Goal: Task Accomplishment & Management: Manage account settings

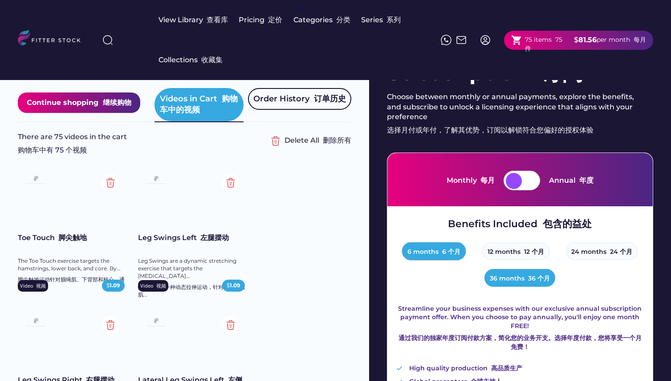
click at [450, 252] on font "6 个月" at bounding box center [451, 252] width 18 height 8
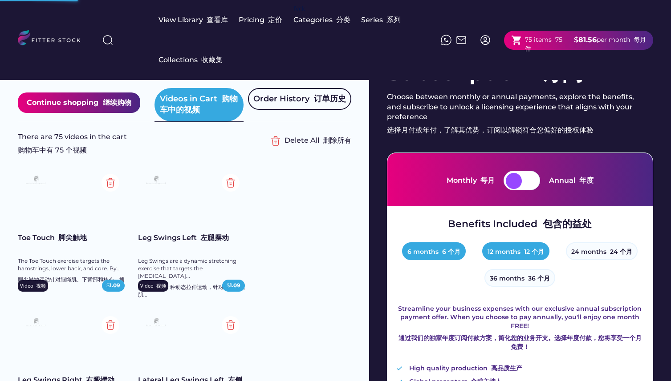
click at [513, 254] on button "12 months 12 个月" at bounding box center [515, 252] width 67 height 18
click at [450, 254] on font "6 个月" at bounding box center [451, 252] width 18 height 8
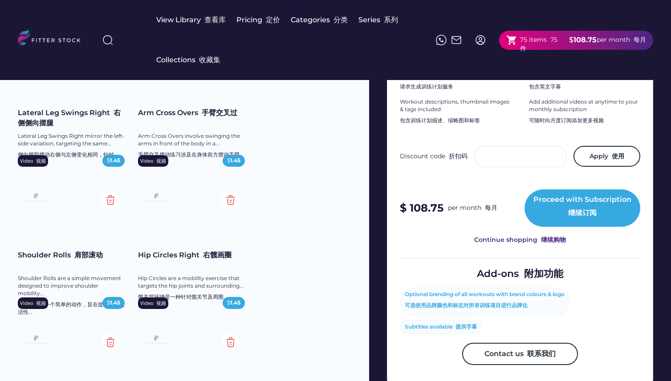
scroll to position [447, 0]
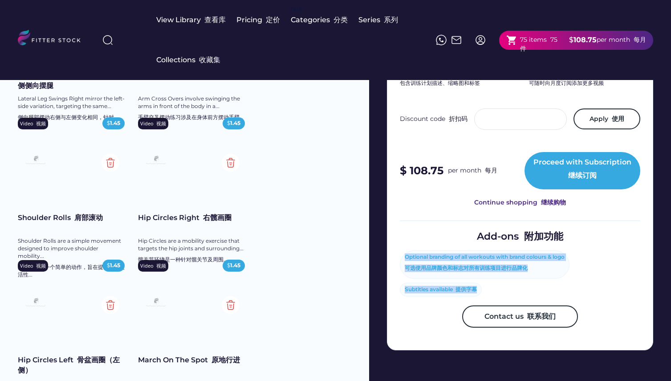
drag, startPoint x: 405, startPoint y: 264, endPoint x: 492, endPoint y: 297, distance: 93.0
click at [489, 296] on div "Optional branding of all workouts with brand colours & logo 可选使用品牌颜色和标志对所有训练项目进…" at bounding box center [520, 274] width 240 height 46
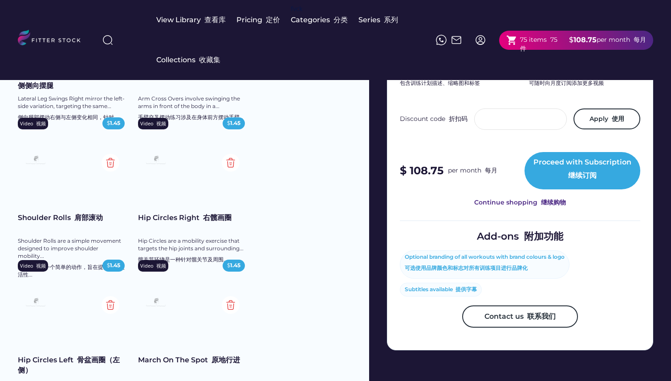
click at [501, 296] on div "Optional branding of all workouts with brand colours & logo 可选使用品牌颜色和标志对所有训练项目进…" at bounding box center [520, 274] width 240 height 46
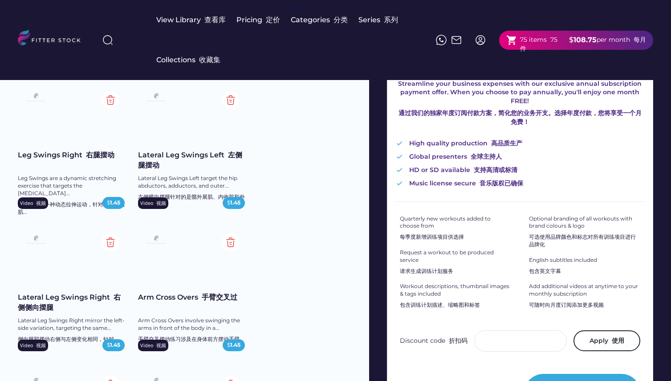
scroll to position [231, 0]
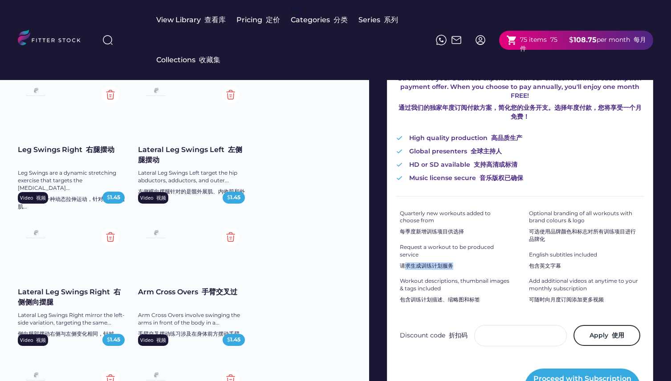
drag, startPoint x: 403, startPoint y: 275, endPoint x: 465, endPoint y: 272, distance: 62.4
click at [465, 272] on div "Request a workout to be produced service 请求生成训练计划服务" at bounding box center [455, 258] width 111 height 29
click at [450, 270] on font "请求生成训练计划服务" at bounding box center [426, 267] width 53 height 8
drag, startPoint x: 398, startPoint y: 273, endPoint x: 454, endPoint y: 276, distance: 55.7
click at [460, 274] on div "Monthly 每月 Annual 年度 Benefits Included 包含的益处 6 months 6 个月 12 months 12 个月 24 m…" at bounding box center [520, 244] width 266 height 645
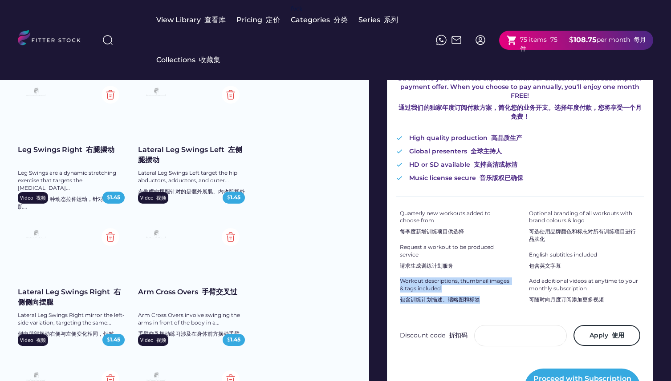
drag, startPoint x: 395, startPoint y: 288, endPoint x: 491, endPoint y: 307, distance: 98.0
click at [491, 307] on div "Monthly 每月 Annual 年度 Benefits Included 包含的益处 6 months 6 个月 12 months 12 个月 24 m…" at bounding box center [520, 244] width 266 height 645
click at [491, 307] on div "Workout descriptions, thumbnail images & tags included 包含训练计划描述、缩略图和标签" at bounding box center [455, 292] width 111 height 29
click at [488, 300] on div "Workout descriptions, thumbnail images & tags included 包含训练计划描述、缩略图和标签" at bounding box center [455, 292] width 111 height 29
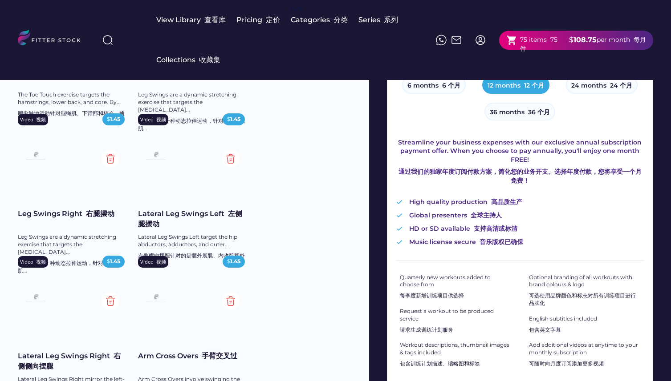
scroll to position [132, 0]
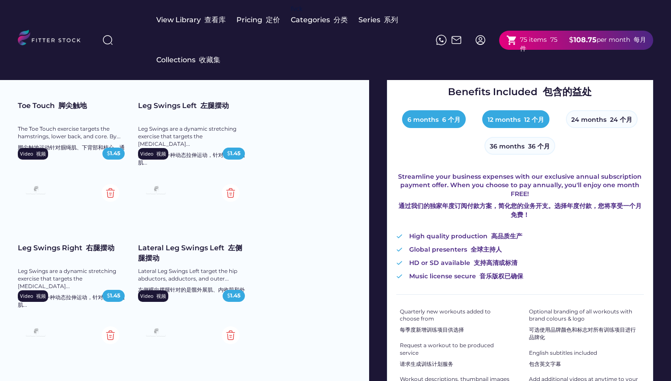
click at [442, 124] on button "6 months 6 个月" at bounding box center [434, 119] width 64 height 18
click at [512, 127] on button "12 months 12 个月" at bounding box center [515, 119] width 67 height 18
click at [441, 123] on button "6 months 6 个月" at bounding box center [434, 119] width 64 height 18
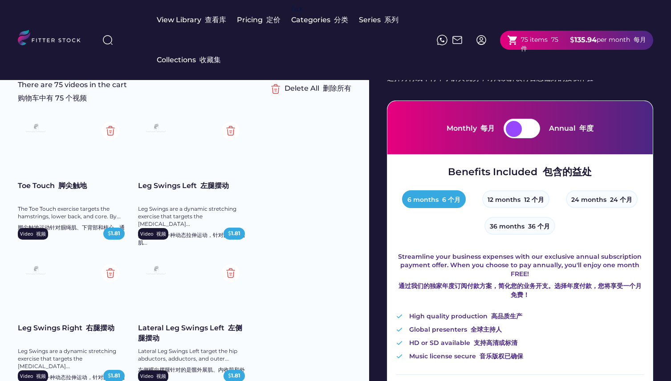
scroll to position [6, 0]
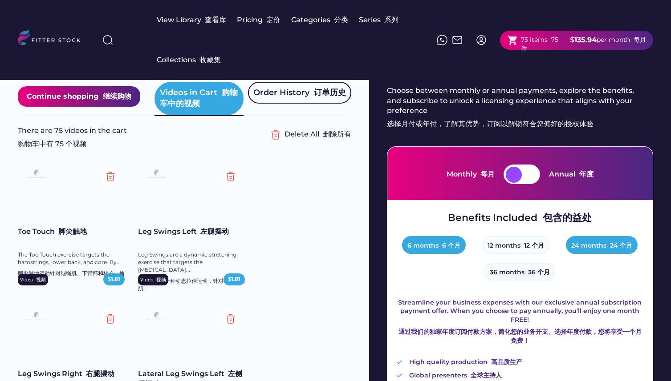
click at [575, 249] on button "24 months 24 个月" at bounding box center [602, 245] width 72 height 18
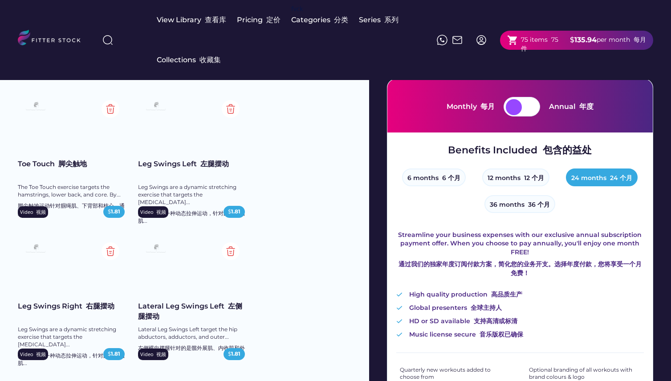
scroll to position [0, 0]
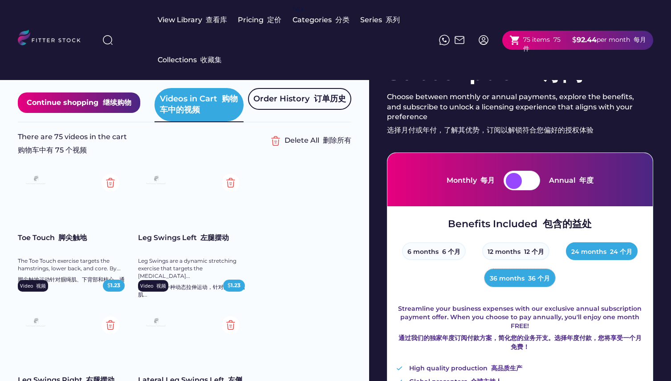
click at [524, 280] on button "36 months 36 个月" at bounding box center [519, 278] width 71 height 18
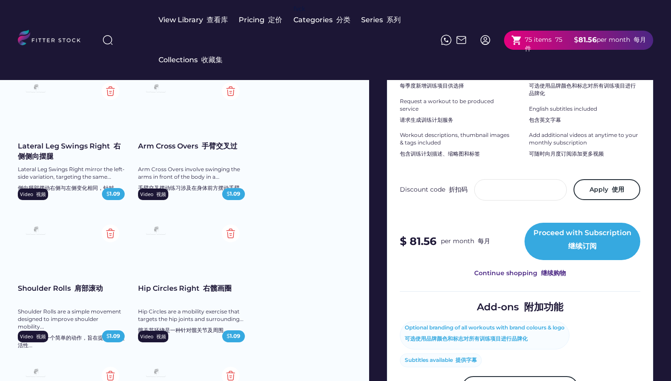
scroll to position [379, 0]
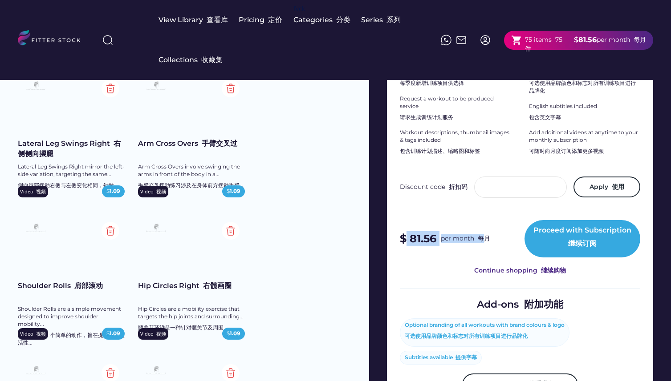
drag, startPoint x: 406, startPoint y: 245, endPoint x: 481, endPoint y: 244, distance: 75.2
click at [482, 245] on div "$ 81.56 per month 每月" at bounding box center [445, 239] width 90 height 16
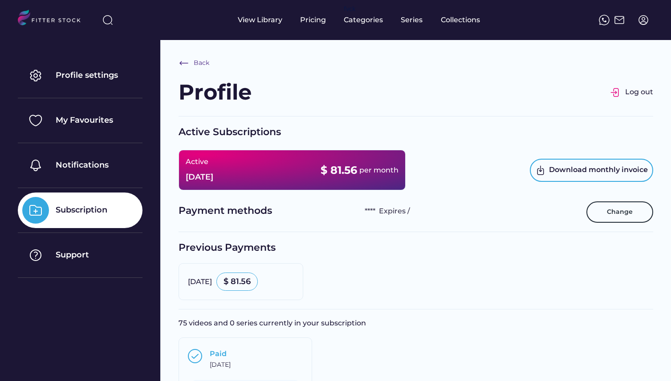
drag, startPoint x: 368, startPoint y: 210, endPoint x: 423, endPoint y: 211, distance: 55.2
click at [422, 211] on div "**** Expires /" at bounding box center [471, 212] width 213 height 11
click at [426, 215] on div "**** Expires /" at bounding box center [471, 212] width 213 height 11
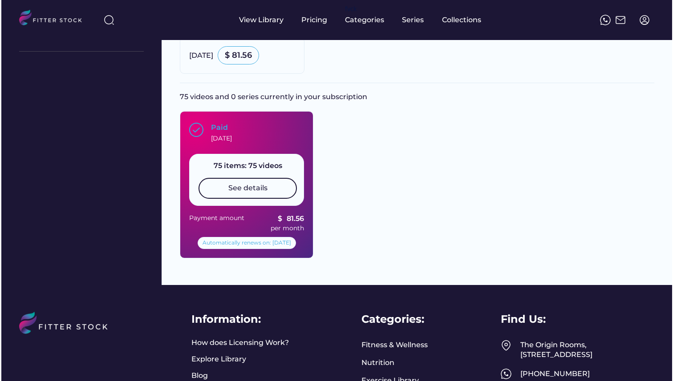
scroll to position [264, 0]
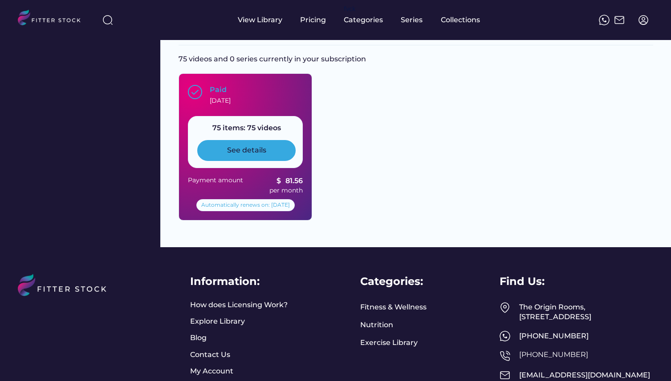
click at [247, 149] on div "See details" at bounding box center [246, 151] width 39 height 10
